Goal: Browse casually

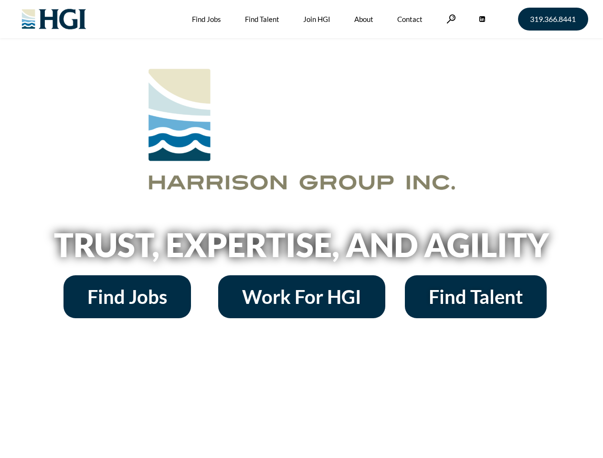
click at [301, 229] on h2 "Trust, Expertise, and Agility" at bounding box center [302, 245] width 544 height 32
click at [450, 19] on link at bounding box center [451, 18] width 10 height 9
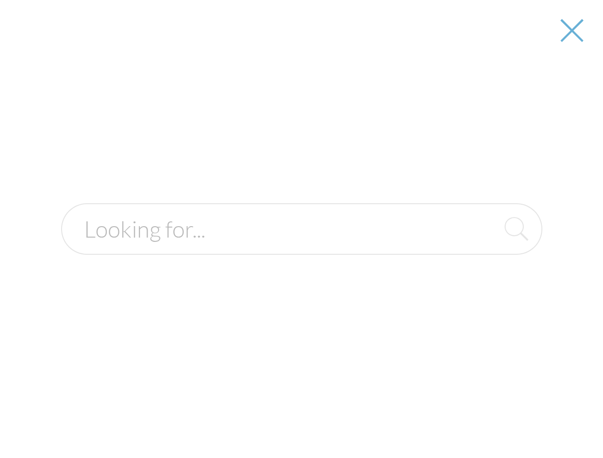
click at [301, 248] on h2 "Trust, Expertise, and Agility" at bounding box center [302, 245] width 544 height 32
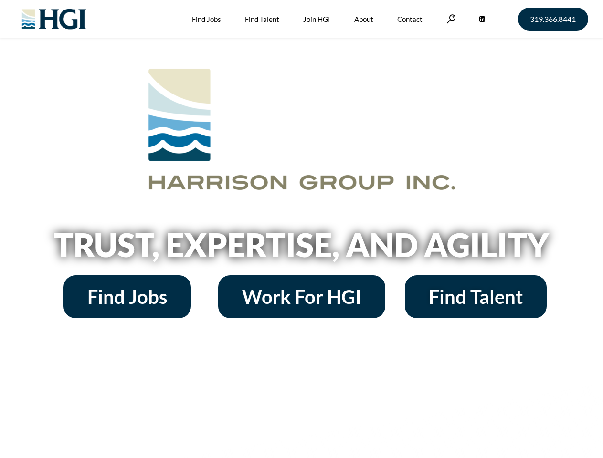
click at [301, 229] on h2 "Trust, Expertise, and Agility" at bounding box center [302, 245] width 544 height 32
click at [450, 19] on link at bounding box center [451, 18] width 10 height 9
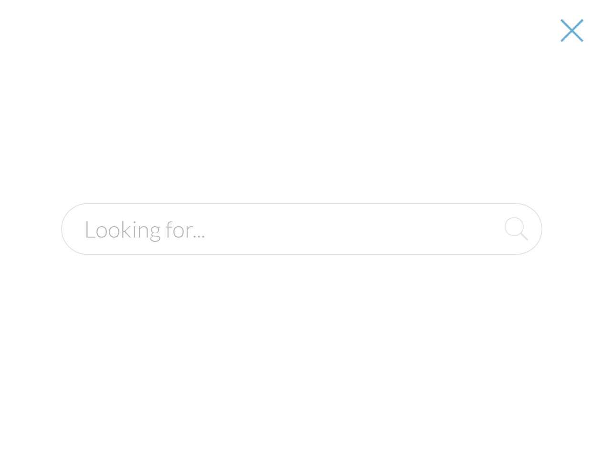
click at [301, 248] on h2 "Trust, Expertise, and Agility" at bounding box center [302, 245] width 544 height 32
